Goal: Navigation & Orientation: Find specific page/section

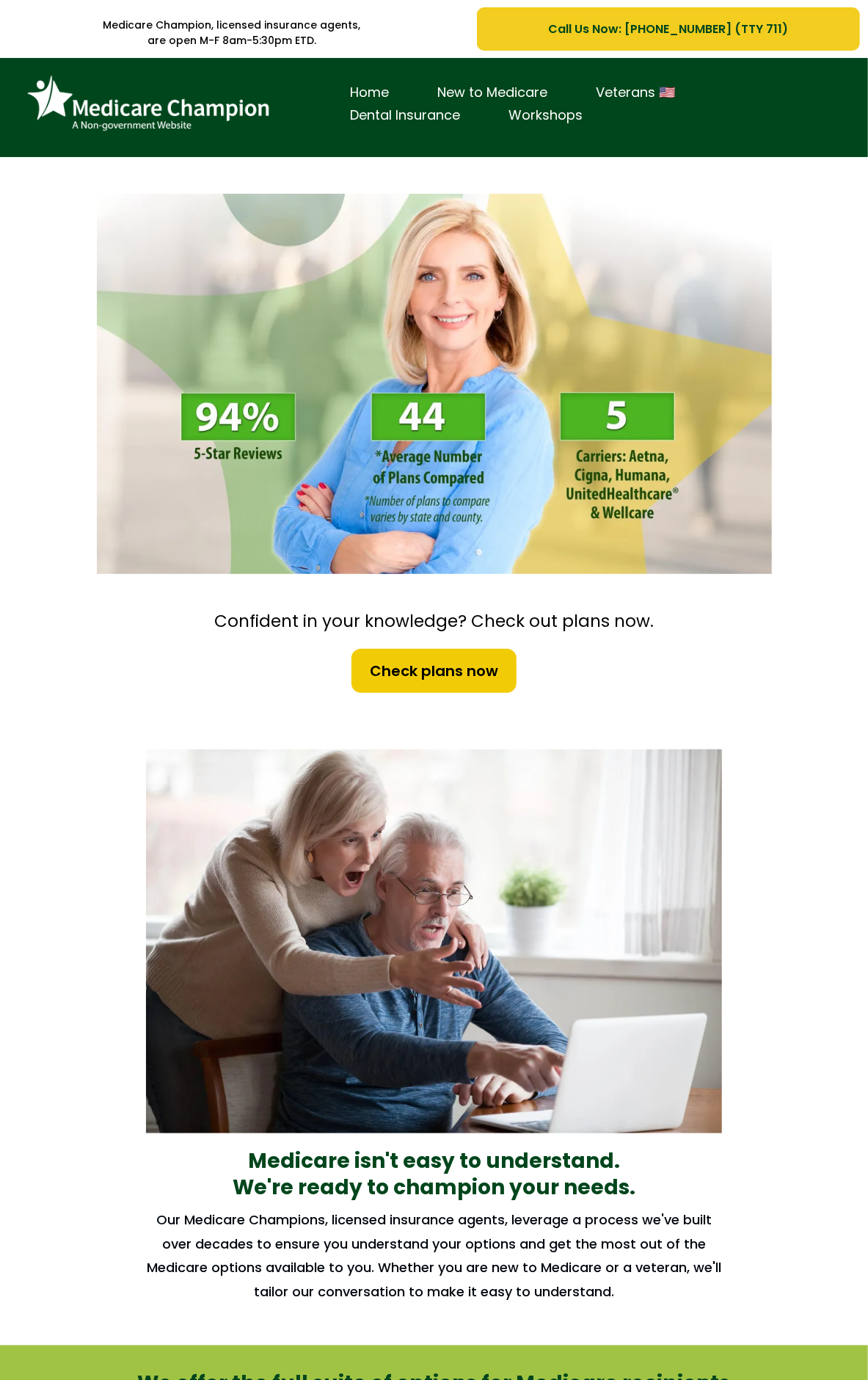
click at [128, 77] on img at bounding box center [148, 103] width 257 height 70
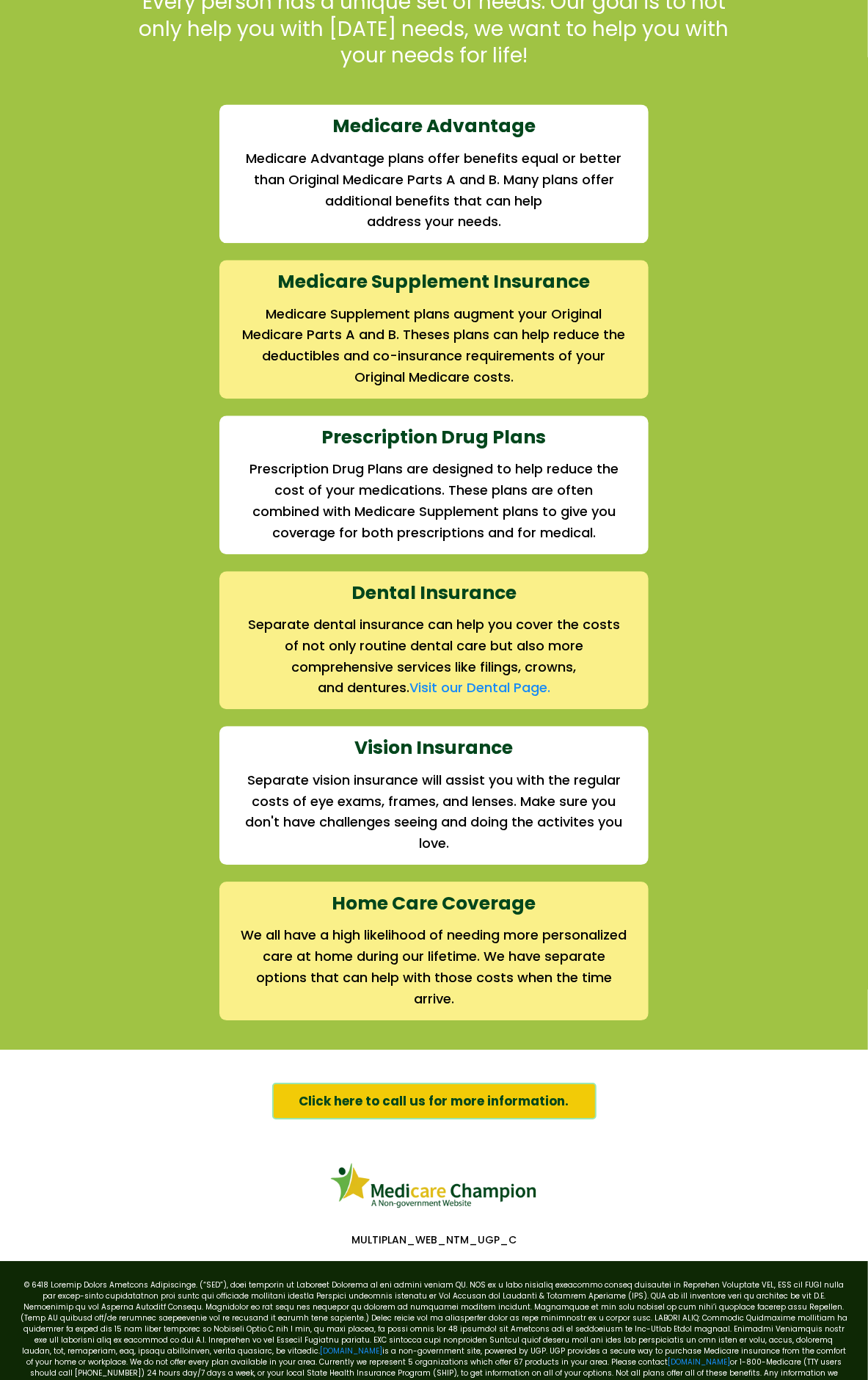
scroll to position [1528, 0]
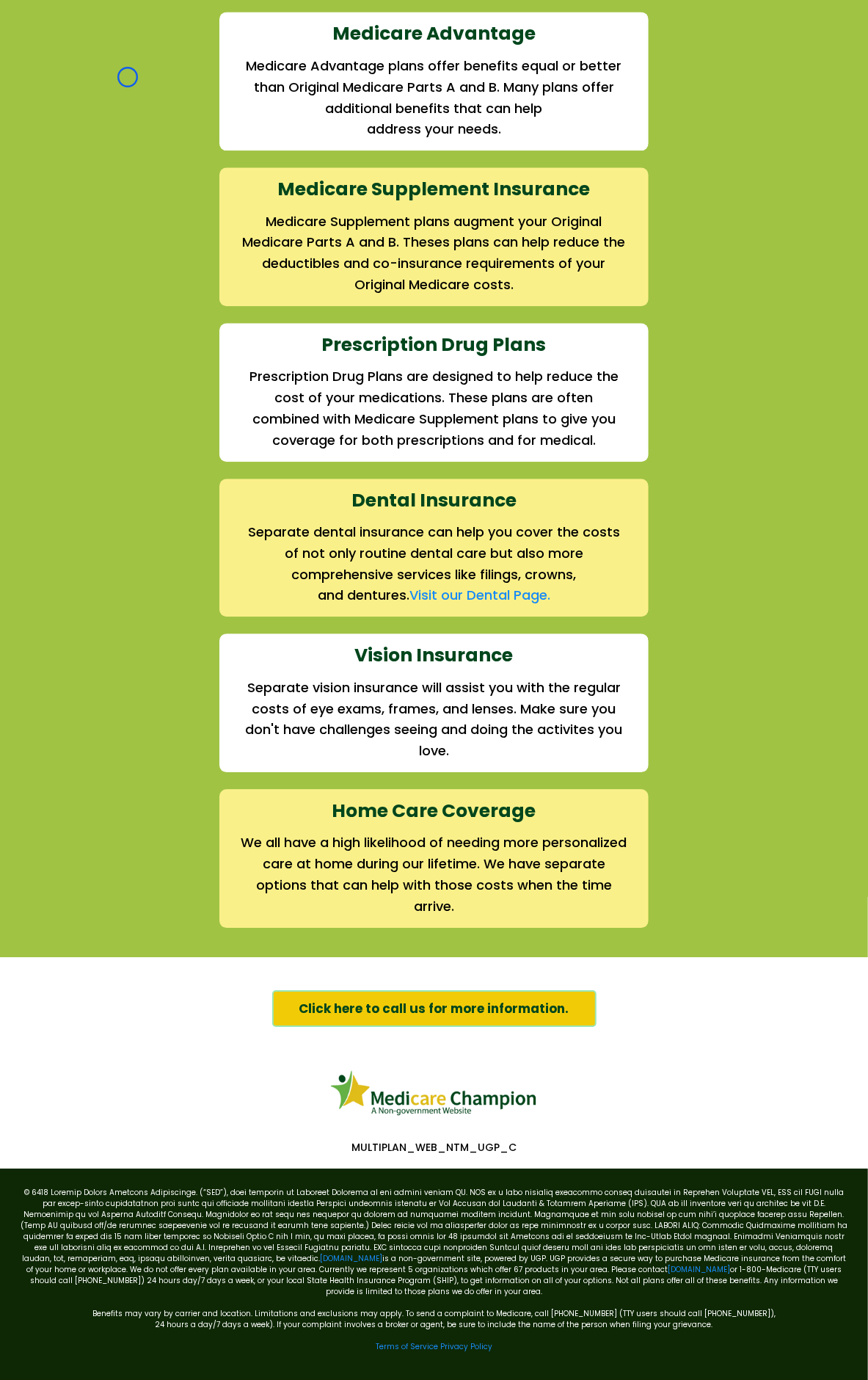
click at [128, 77] on div "We offer the full suite of options for Medicare recipients Every person has a u…" at bounding box center [434, 375] width 858 height 1102
click at [128, 84] on div "We offer the full suite of options for Medicare recipients Every person has a u…" at bounding box center [434, 375] width 858 height 1102
click at [138, 86] on div "We offer the full suite of options for Medicare recipients Every person has a u…" at bounding box center [434, 375] width 858 height 1102
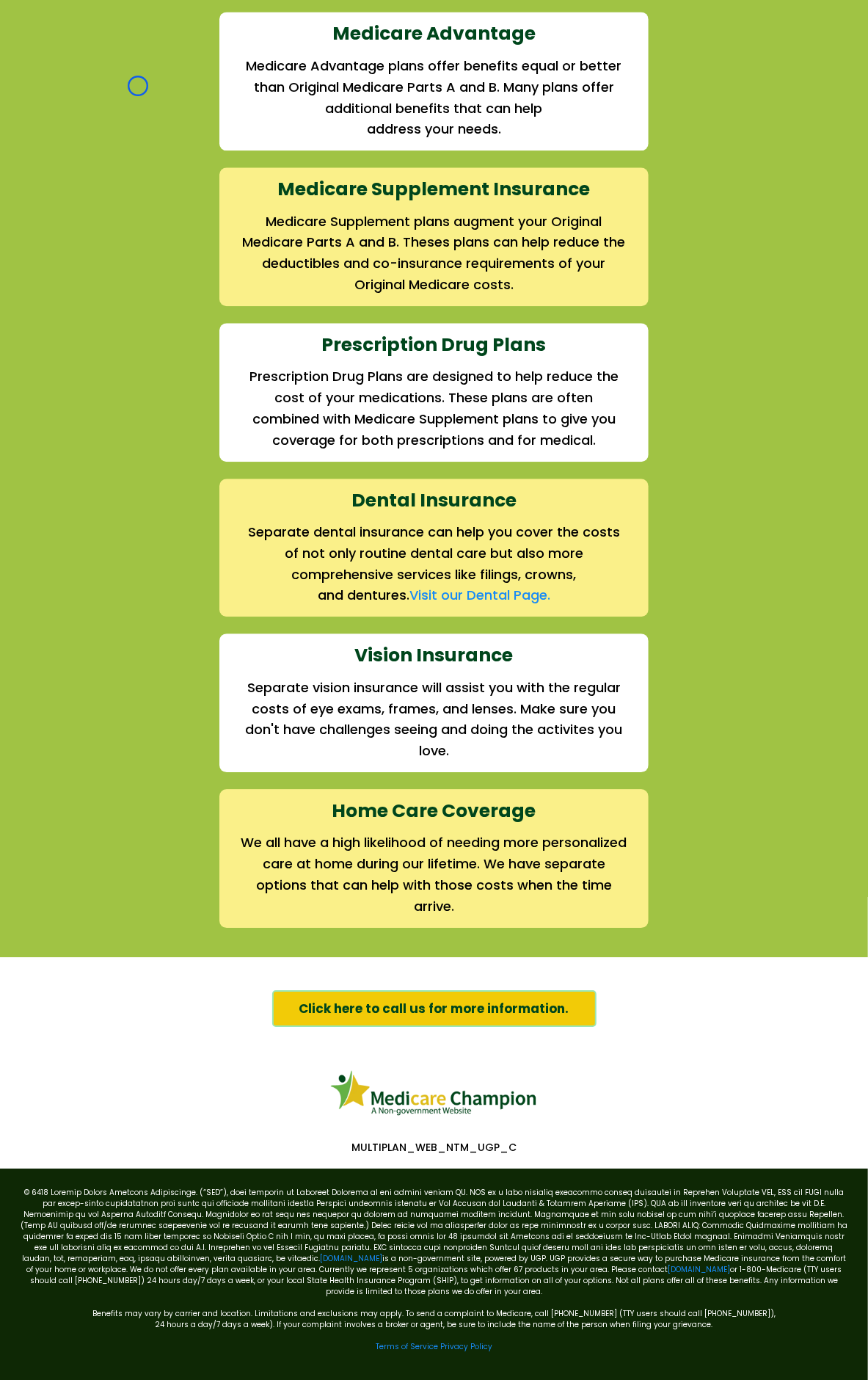
scroll to position [1528, 0]
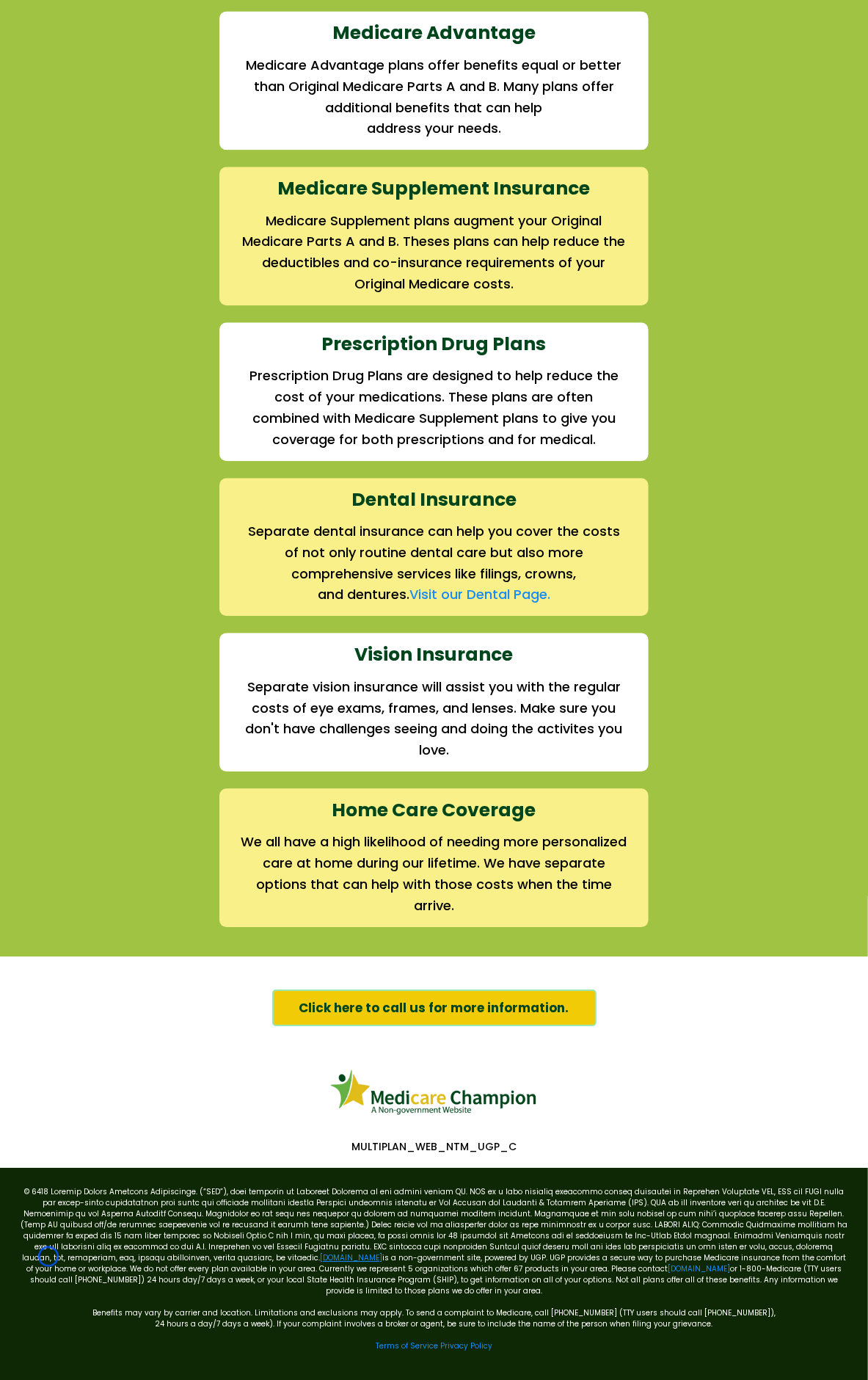
click at [320, 1257] on link "[DOMAIN_NAME]" at bounding box center [351, 1257] width 62 height 11
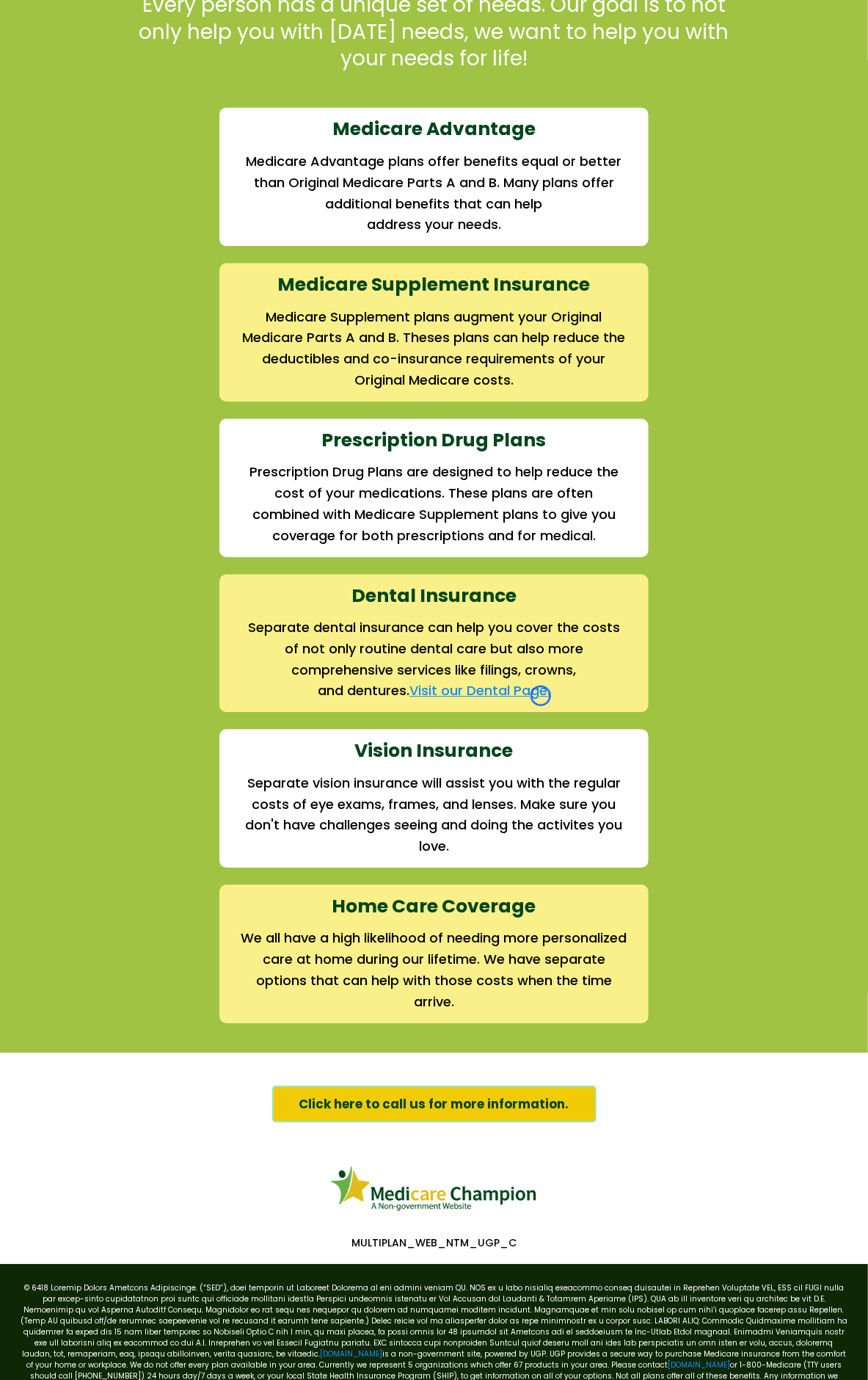
click at [541, 696] on link "Visit our Dental Page." at bounding box center [479, 690] width 141 height 18
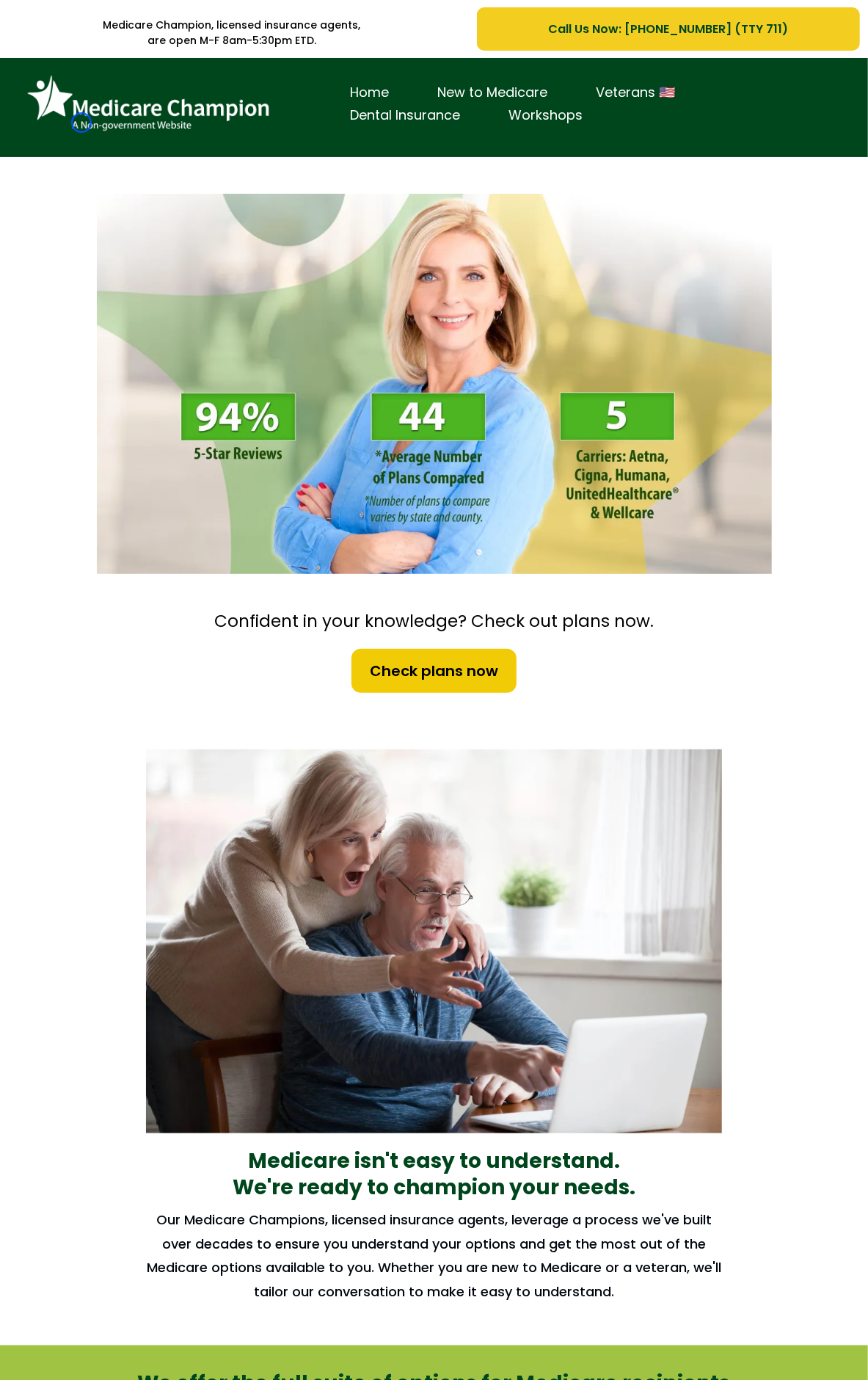
click at [81, 123] on img at bounding box center [148, 103] width 257 height 70
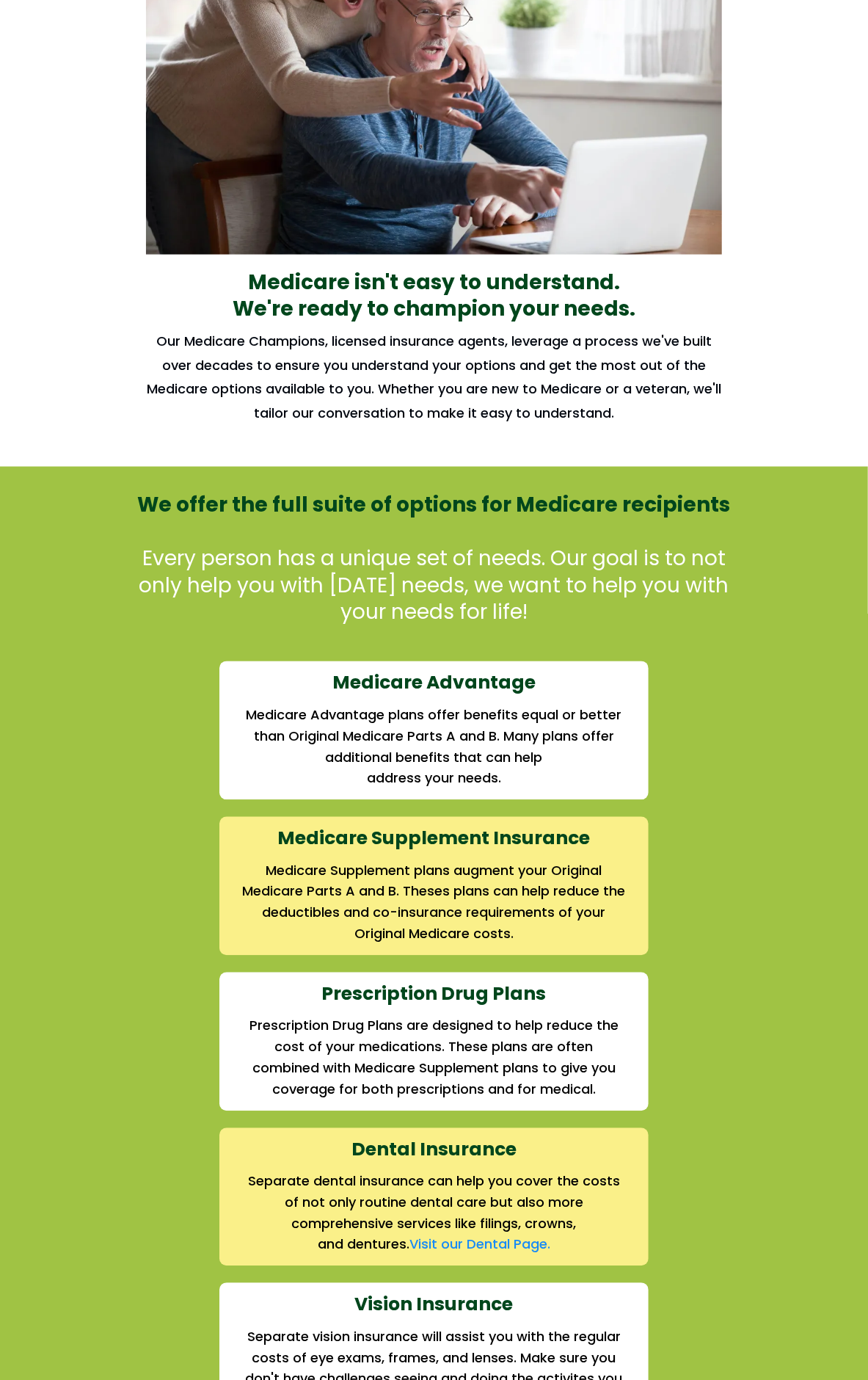
scroll to position [1010, 0]
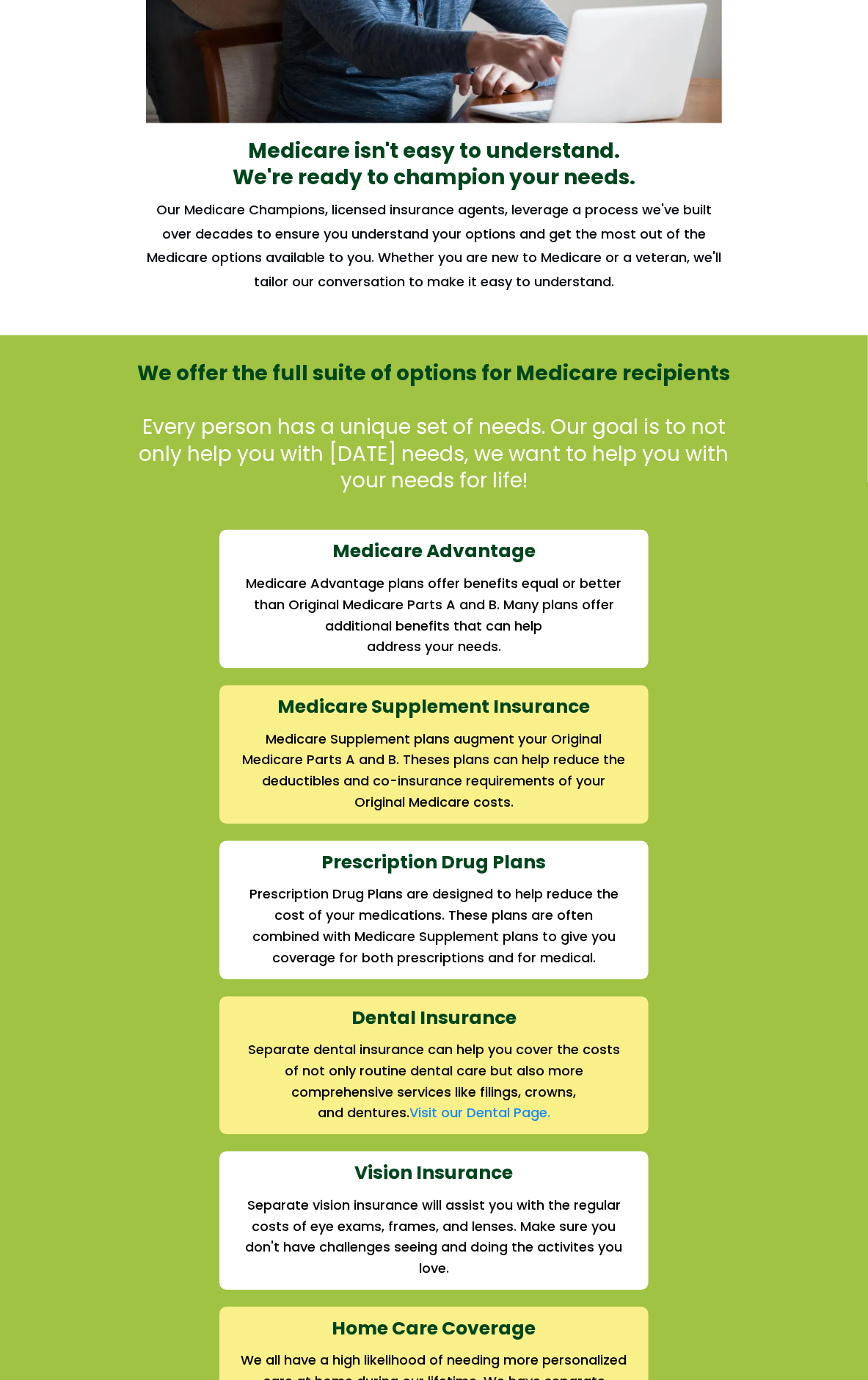
click at [81, 123] on div "Medicare isn't easy to understand. We're ready to champion your needs. Our Medi…" at bounding box center [434, 25] width 858 height 622
